Goal: Book appointment/travel/reservation

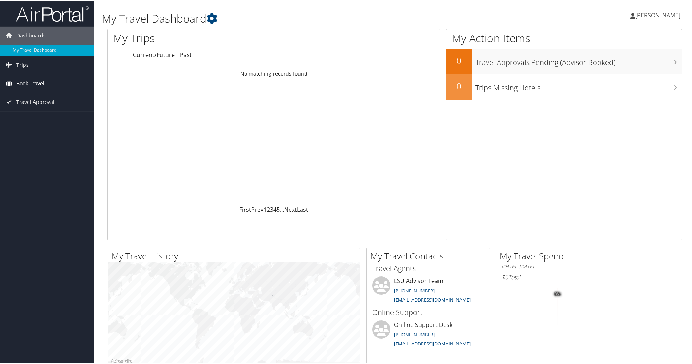
click at [30, 82] on span "Book Travel" at bounding box center [30, 83] width 28 height 18
click at [31, 107] on link "Book/Manage Online Trips" at bounding box center [47, 108] width 94 height 11
